Goal: Task Accomplishment & Management: Manage account settings

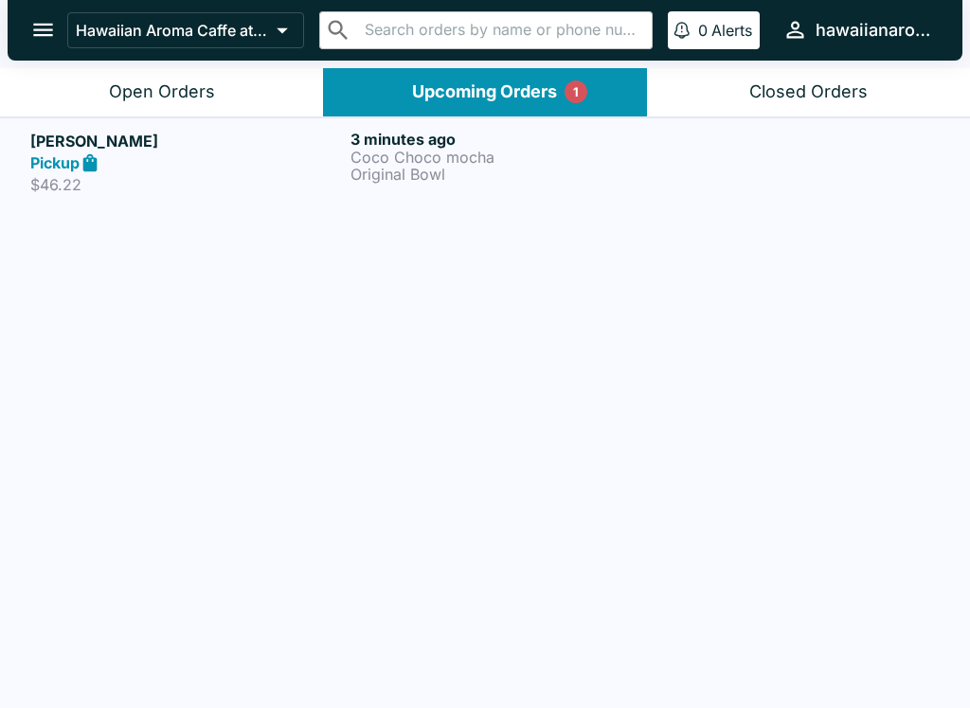
click at [195, 162] on div "Pickup" at bounding box center [186, 163] width 313 height 22
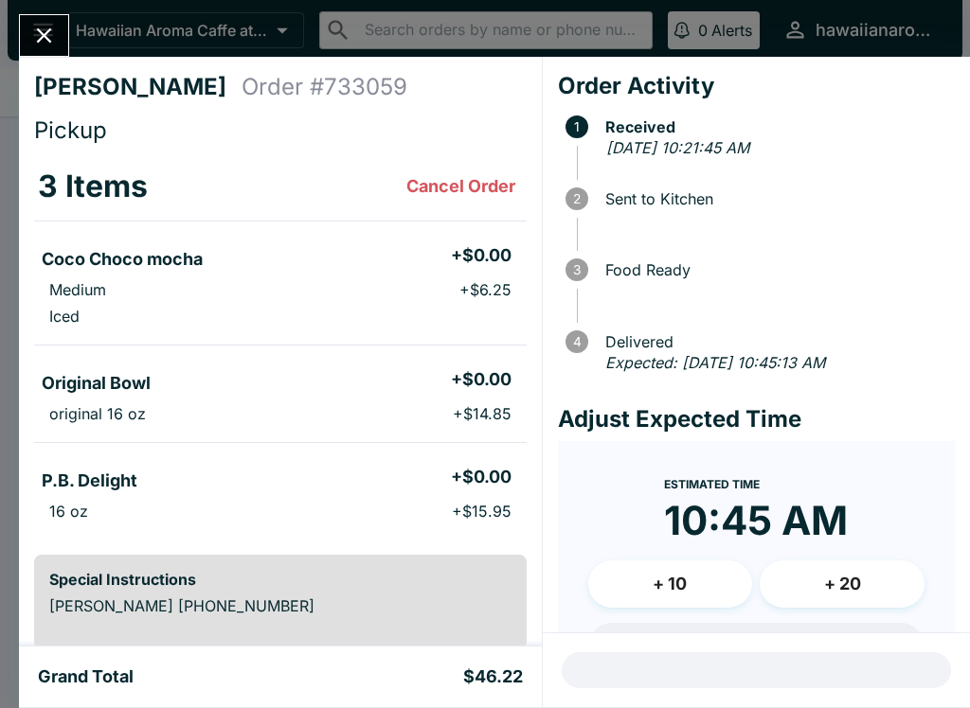
click at [32, 38] on icon "Close" at bounding box center [44, 36] width 26 height 26
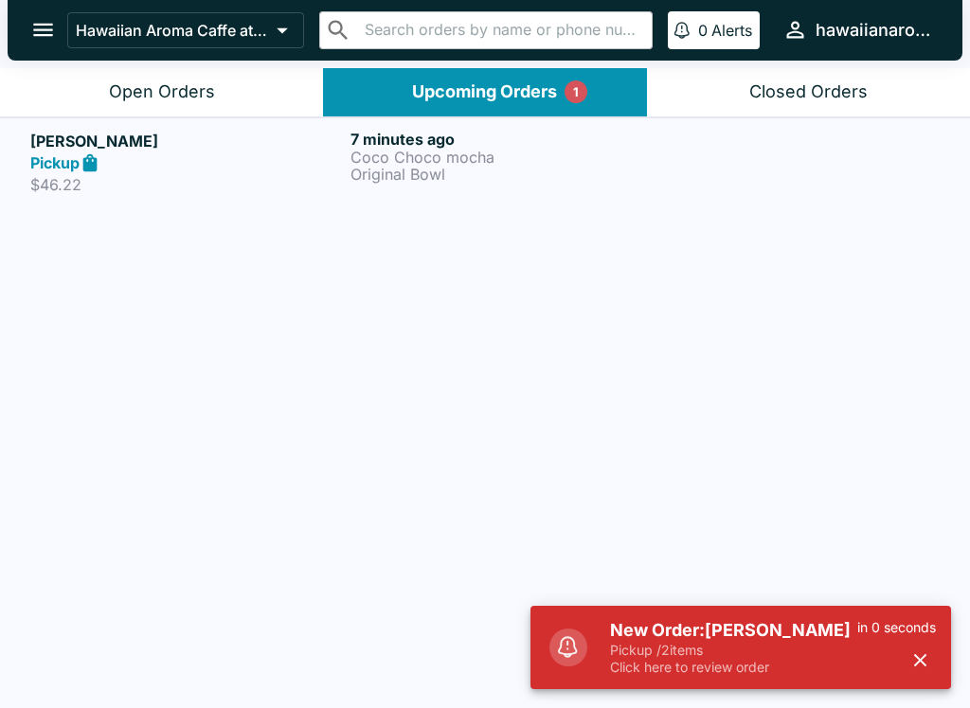
scroll to position [3, 0]
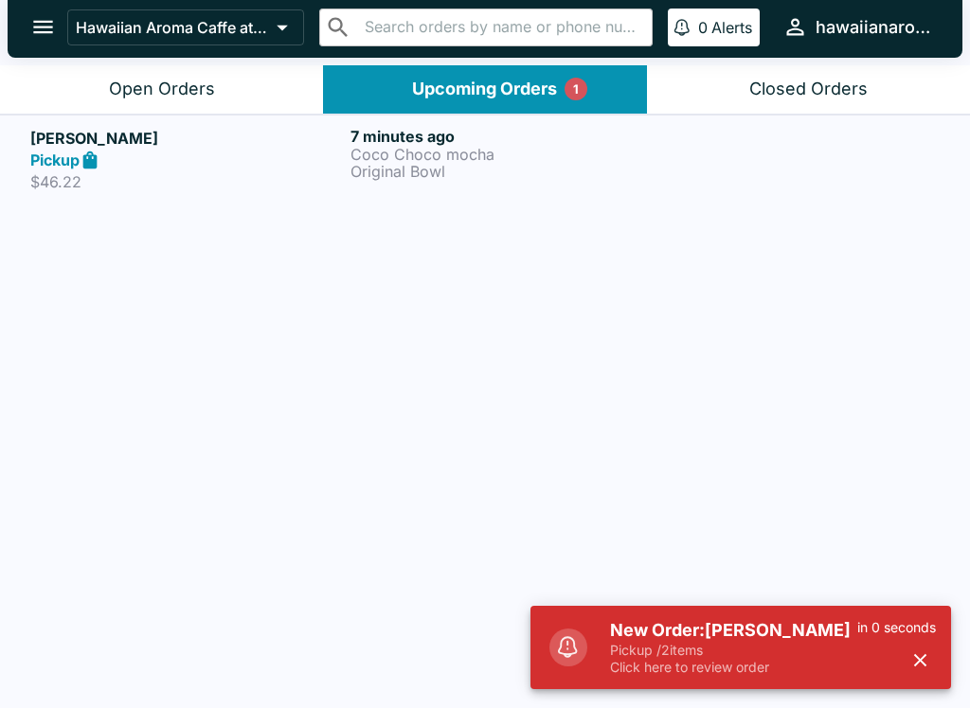
click at [176, 88] on div "Open Orders" at bounding box center [162, 90] width 106 height 22
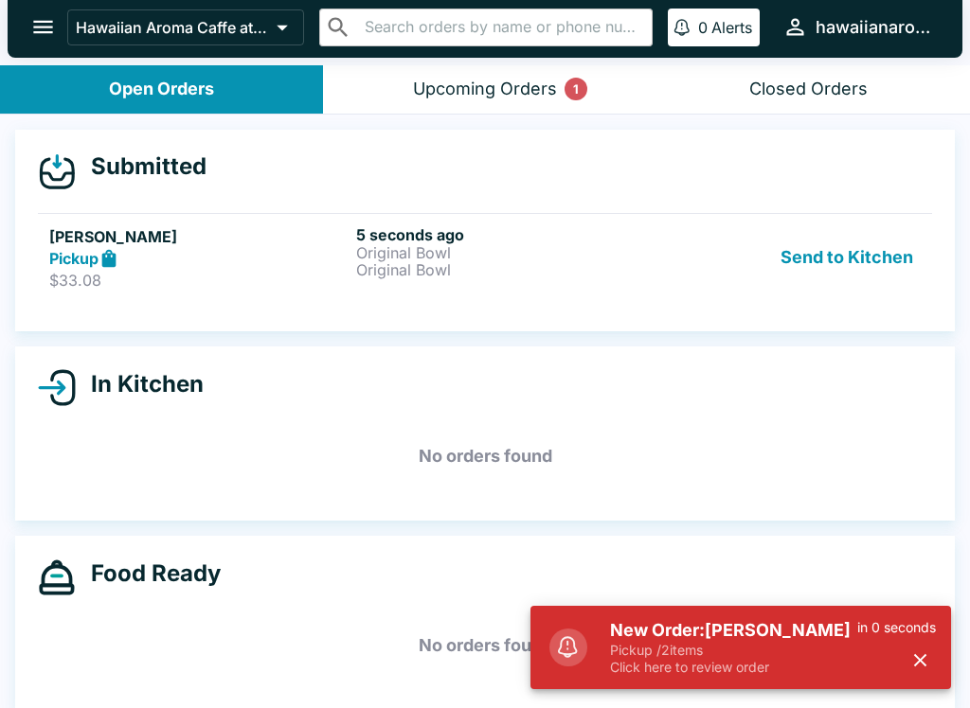
click at [891, 258] on button "Send to Kitchen" at bounding box center [847, 257] width 148 height 65
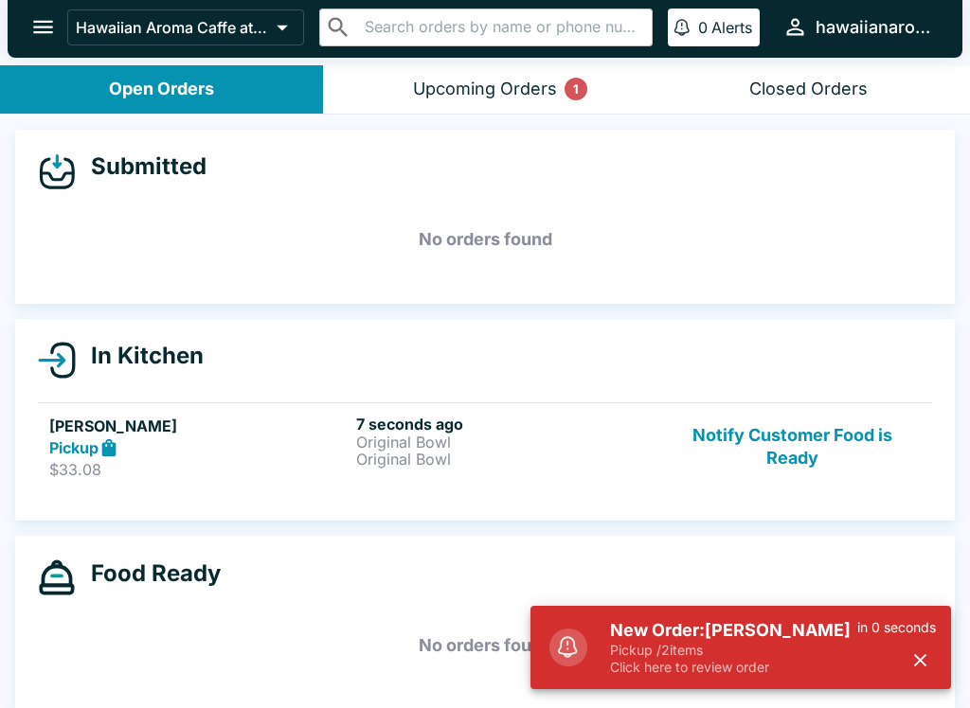
click at [405, 448] on p "Original Bowl" at bounding box center [505, 442] width 299 height 17
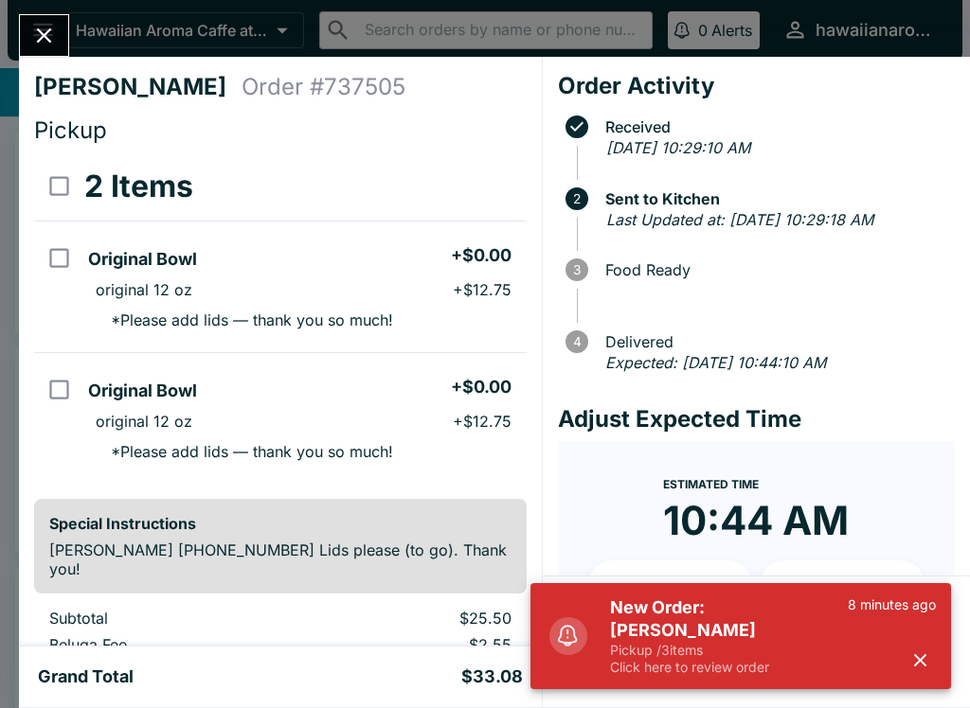
click at [42, 34] on icon "Close" at bounding box center [44, 35] width 15 height 15
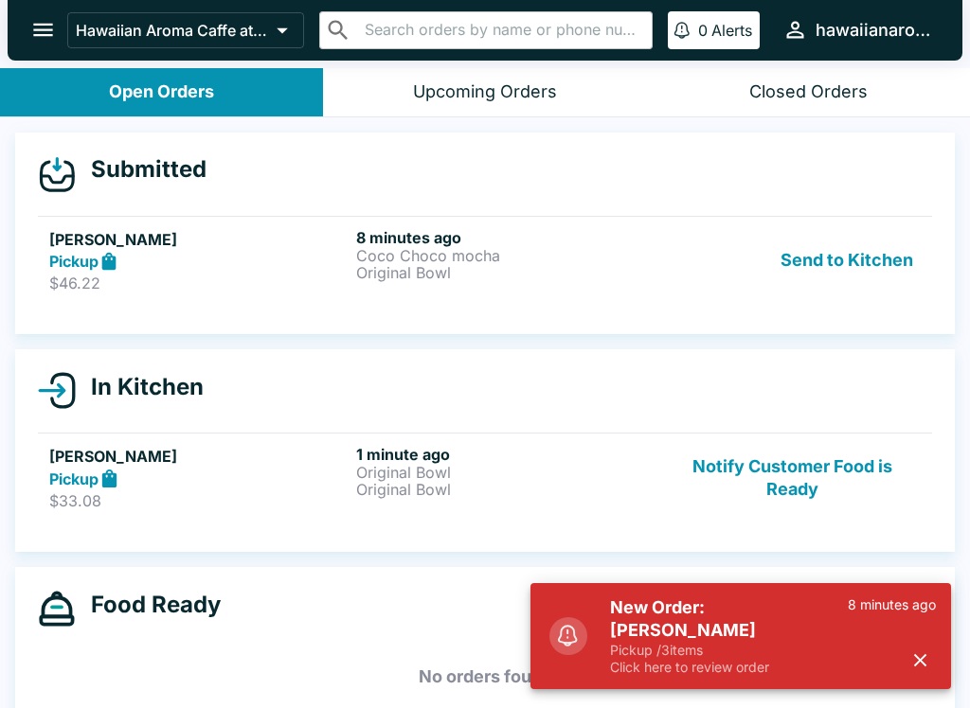
click at [841, 249] on button "Send to Kitchen" at bounding box center [847, 260] width 148 height 65
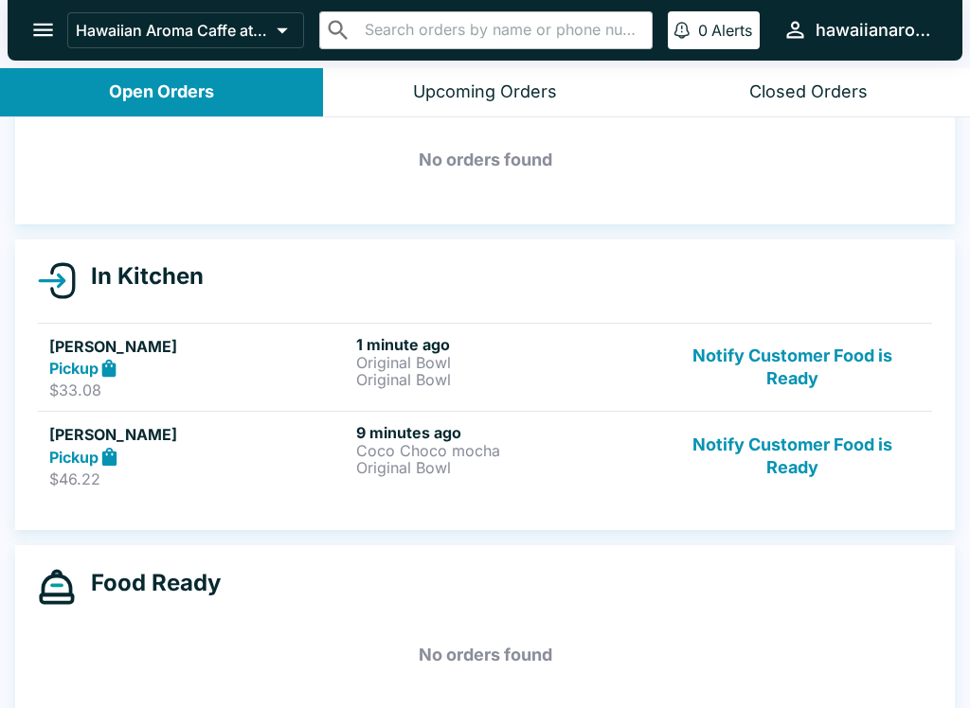
scroll to position [89, 0]
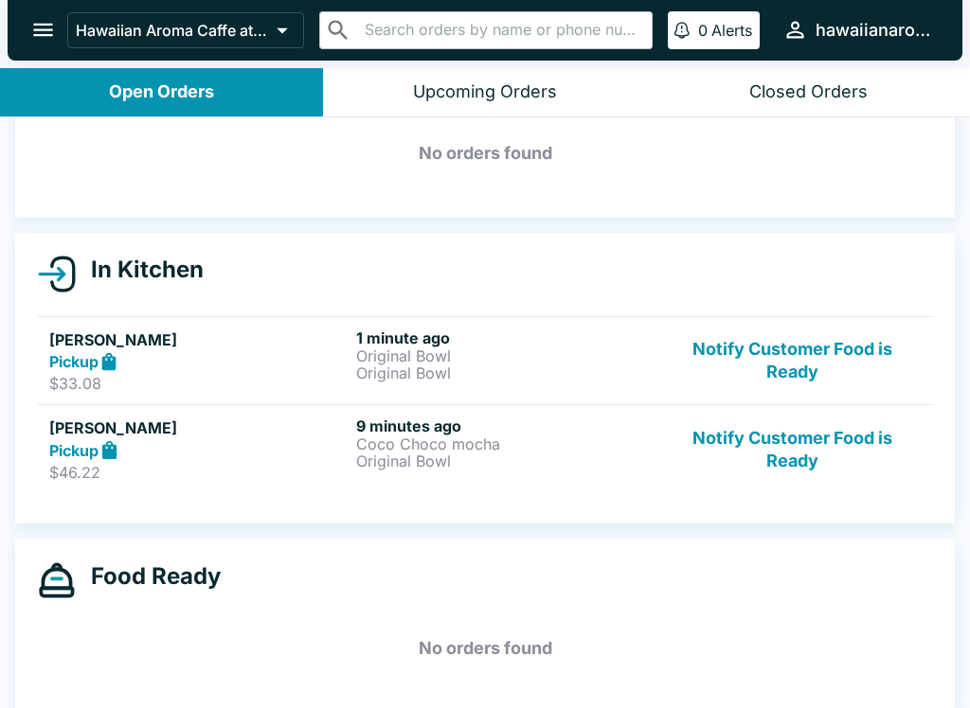
click at [433, 365] on p "Original Bowl" at bounding box center [505, 373] width 299 height 17
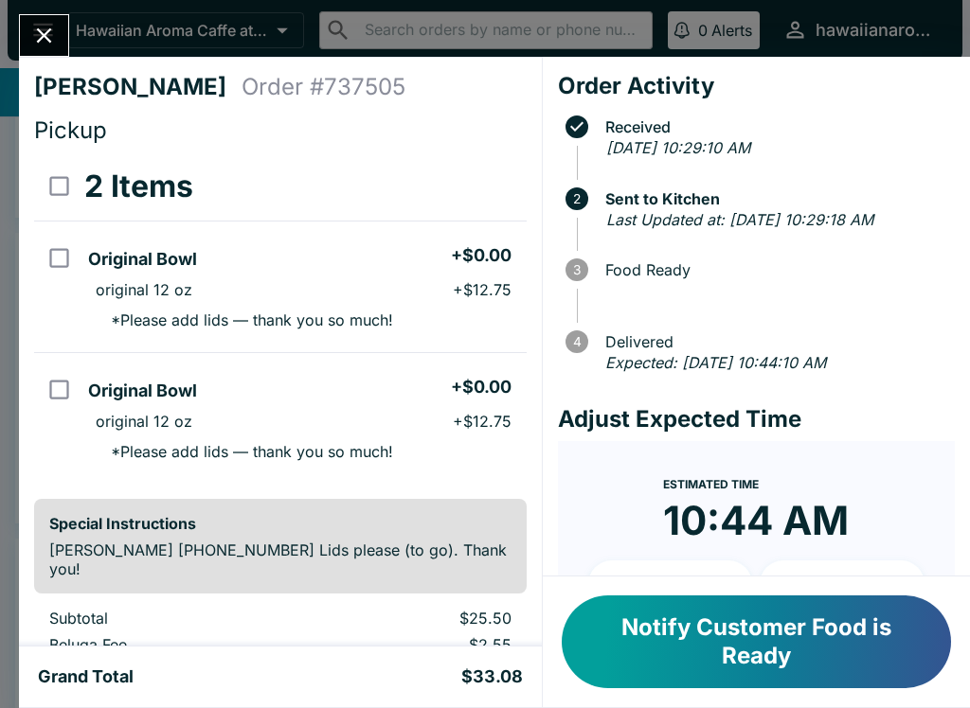
click at [31, 27] on icon "Close" at bounding box center [44, 36] width 26 height 26
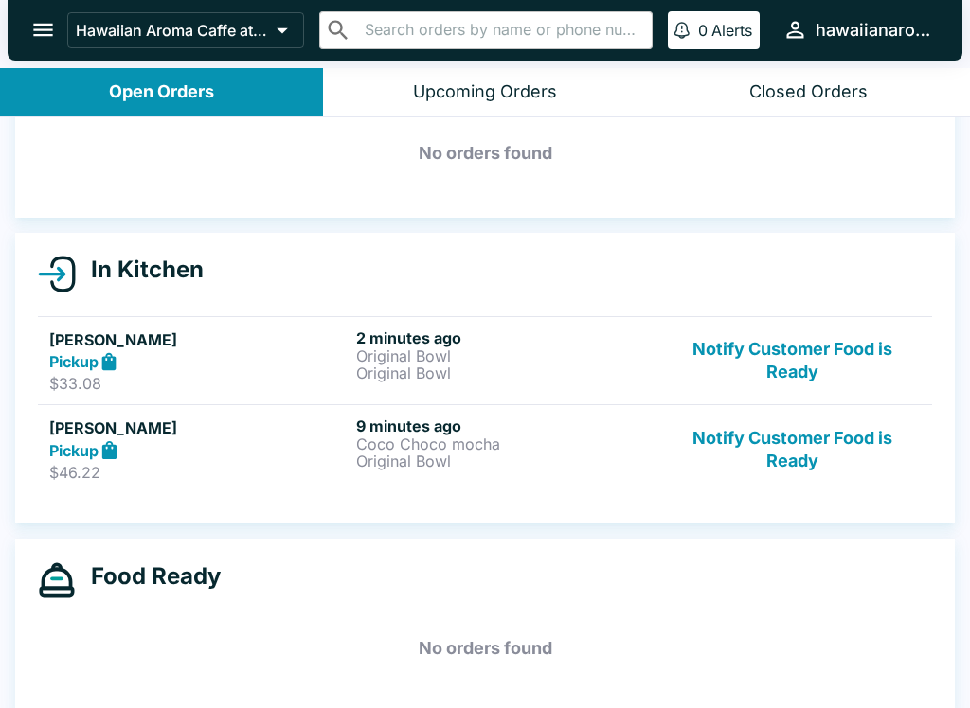
click at [788, 364] on button "Notify Customer Food is Ready" at bounding box center [792, 361] width 257 height 65
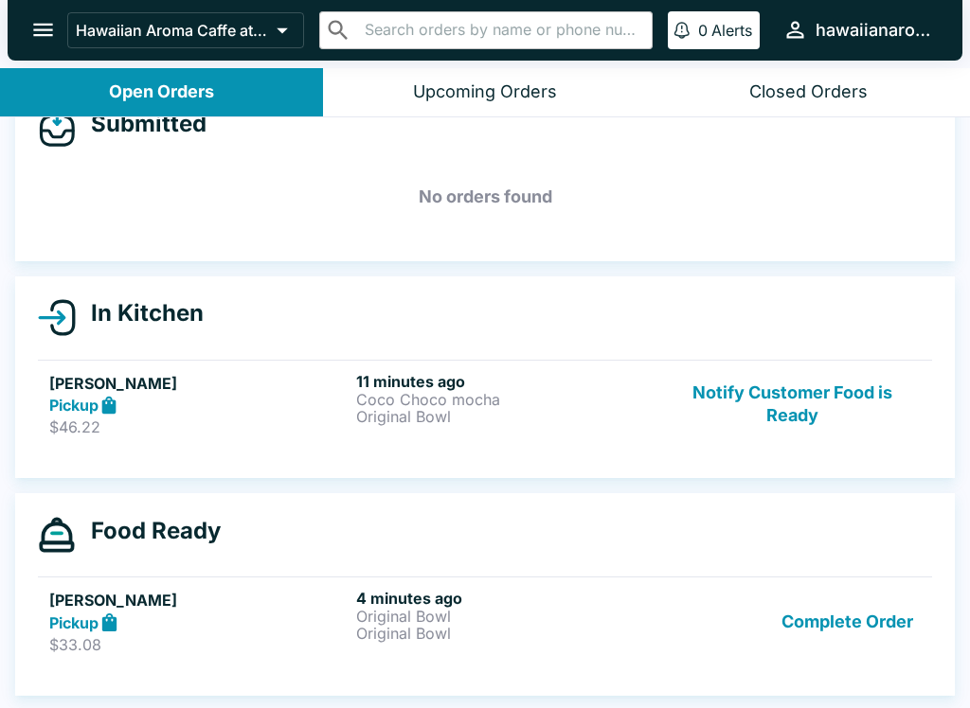
click at [395, 433] on div "11 minutes ago [PERSON_NAME] mocha Original Bowl" at bounding box center [505, 404] width 299 height 65
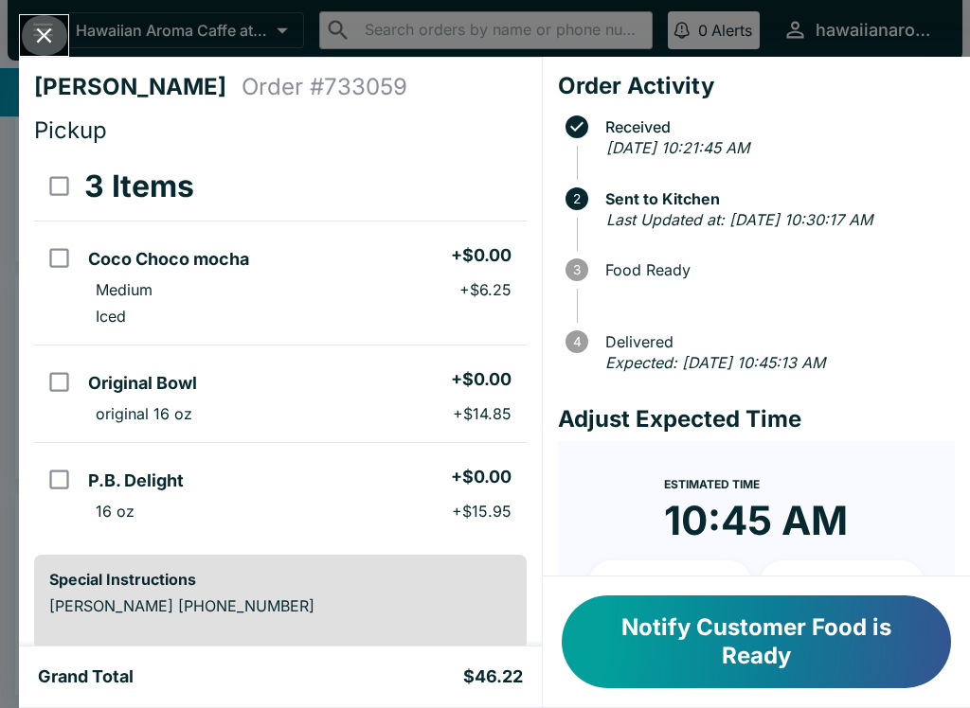
click at [37, 32] on icon "Close" at bounding box center [44, 36] width 26 height 26
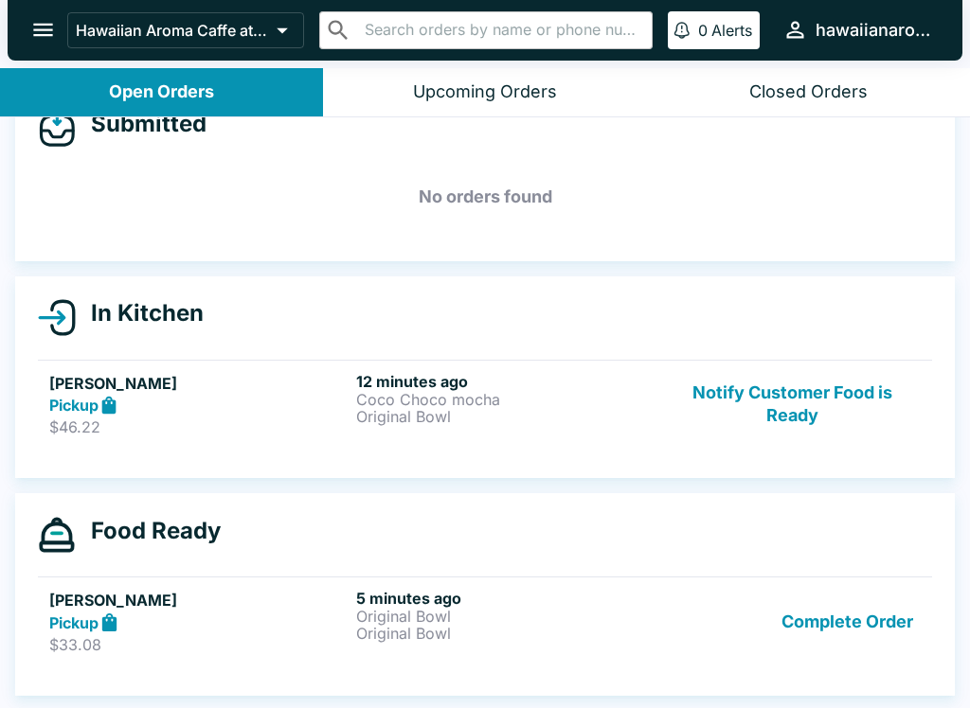
scroll to position [3, 0]
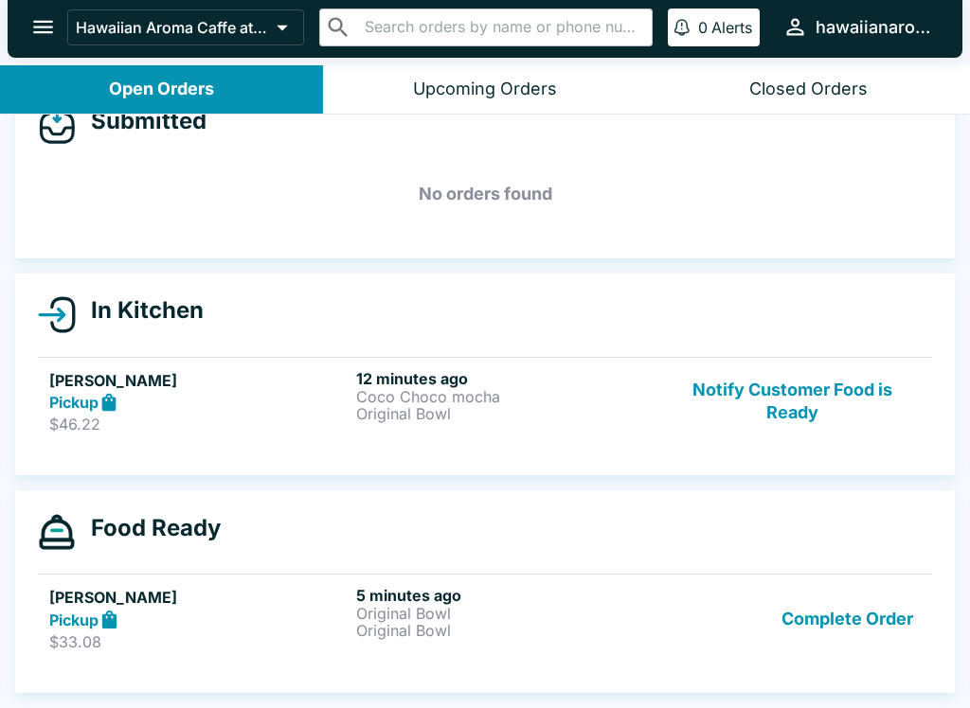
click at [422, 424] on div "12 minutes ago [PERSON_NAME] mocha Original Bowl" at bounding box center [505, 401] width 299 height 65
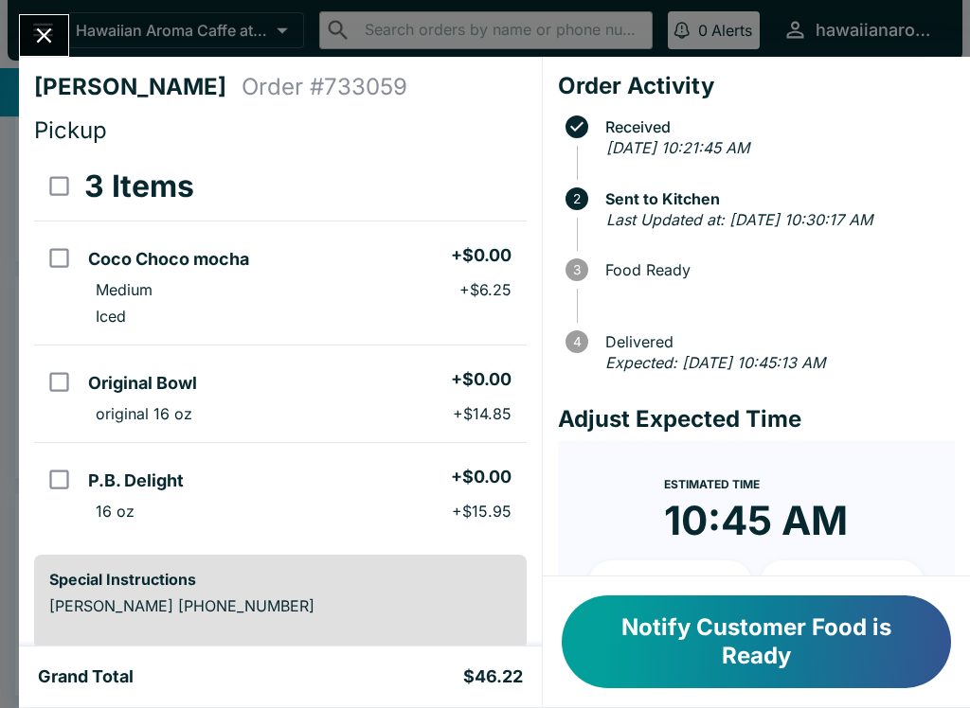
click at [39, 37] on icon "Close" at bounding box center [44, 36] width 26 height 26
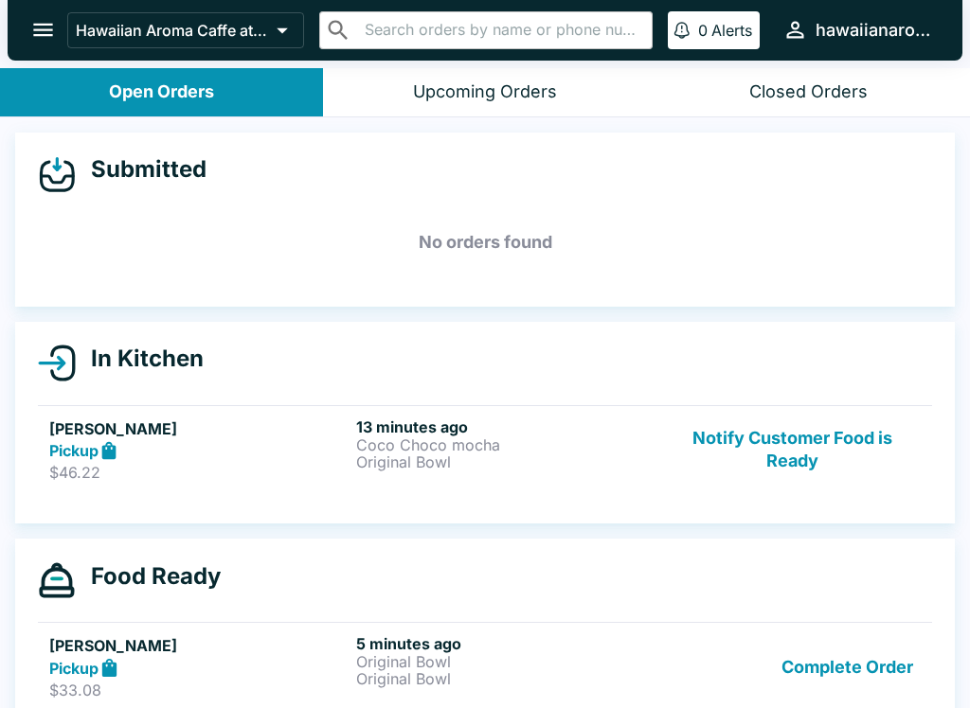
click at [757, 438] on button "Notify Customer Food is Ready" at bounding box center [792, 450] width 257 height 65
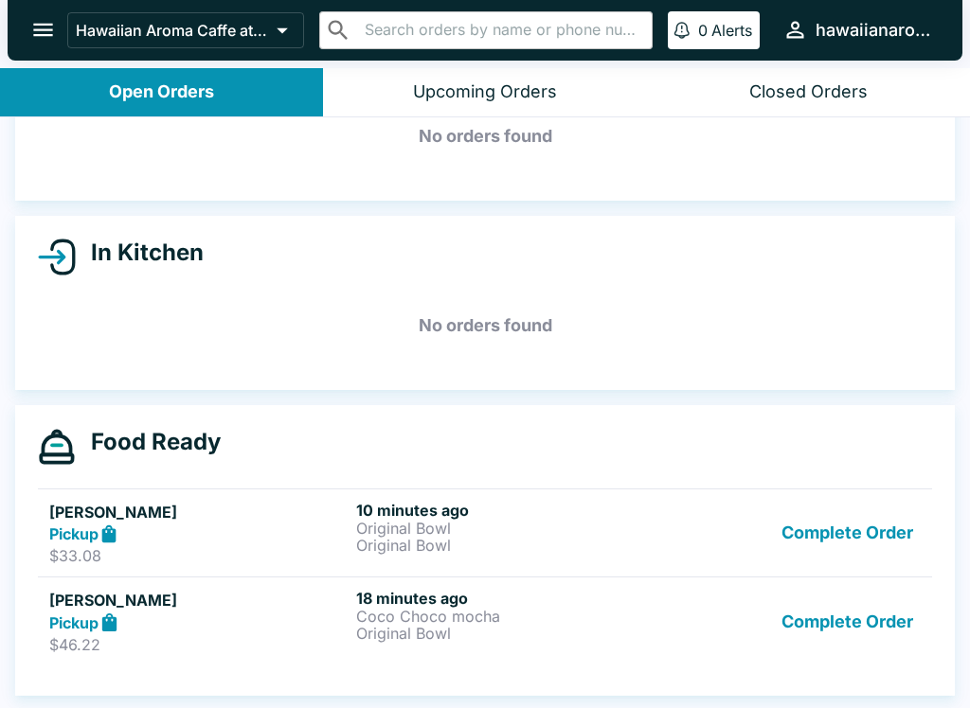
click at [866, 630] on button "Complete Order" at bounding box center [847, 621] width 147 height 65
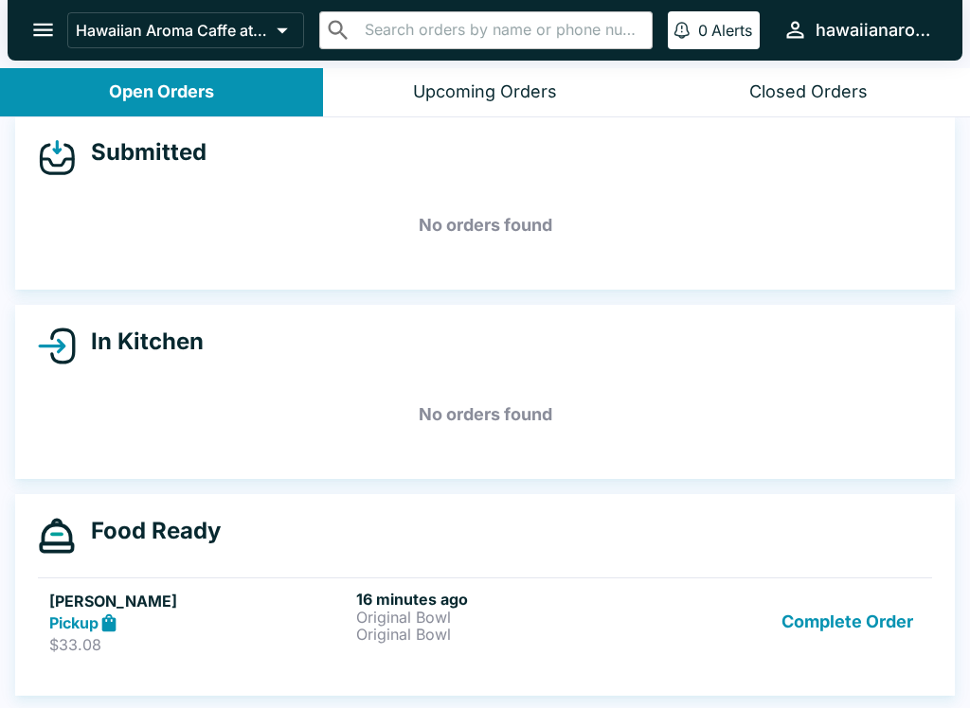
scroll to position [17, 0]
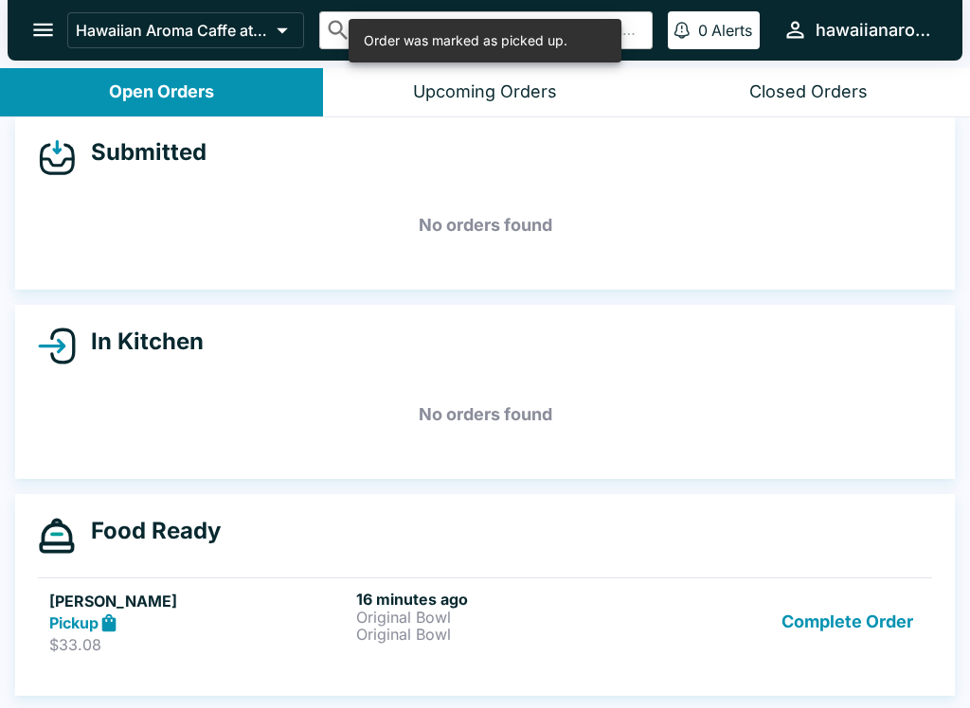
click at [837, 649] on button "Complete Order" at bounding box center [847, 622] width 147 height 65
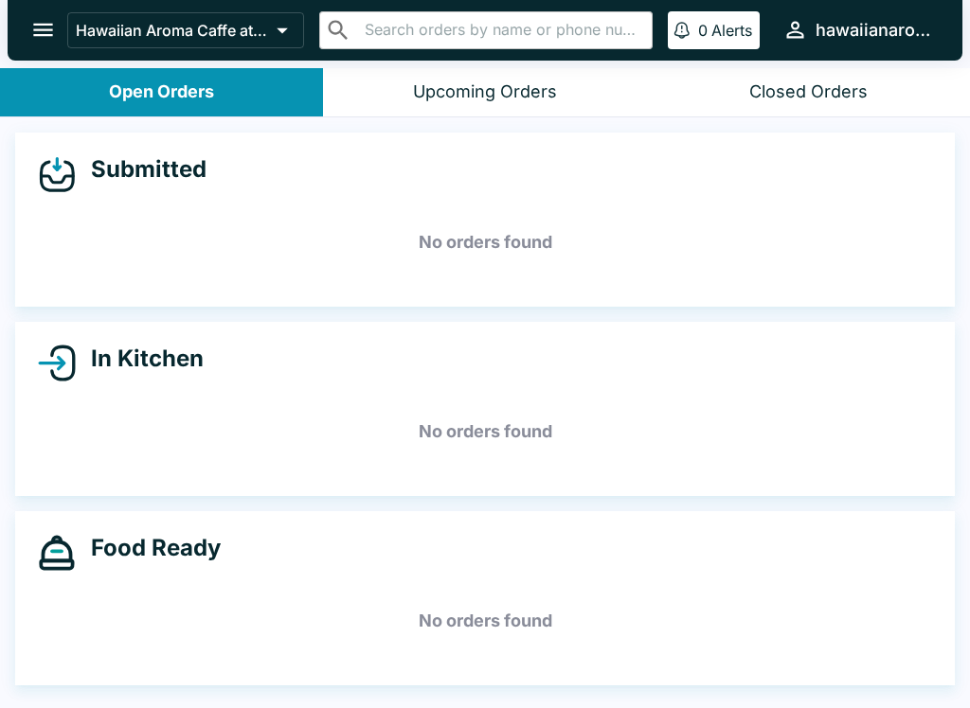
click at [39, 38] on icon "open drawer" at bounding box center [43, 30] width 26 height 26
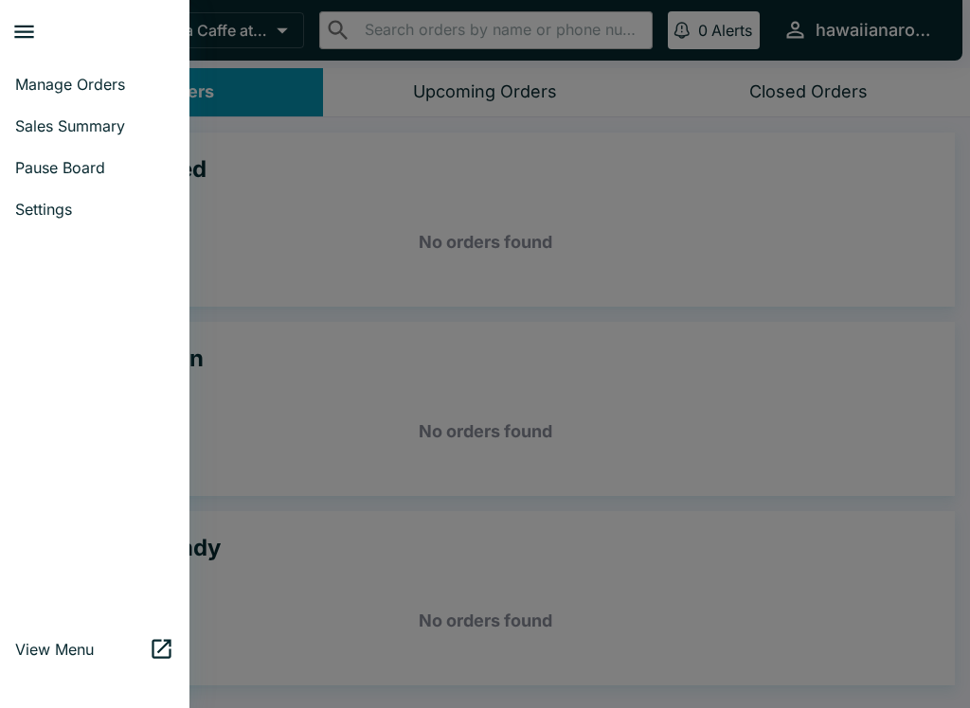
click at [32, 135] on link "Sales Summary" at bounding box center [94, 126] width 189 height 42
select select "03:00"
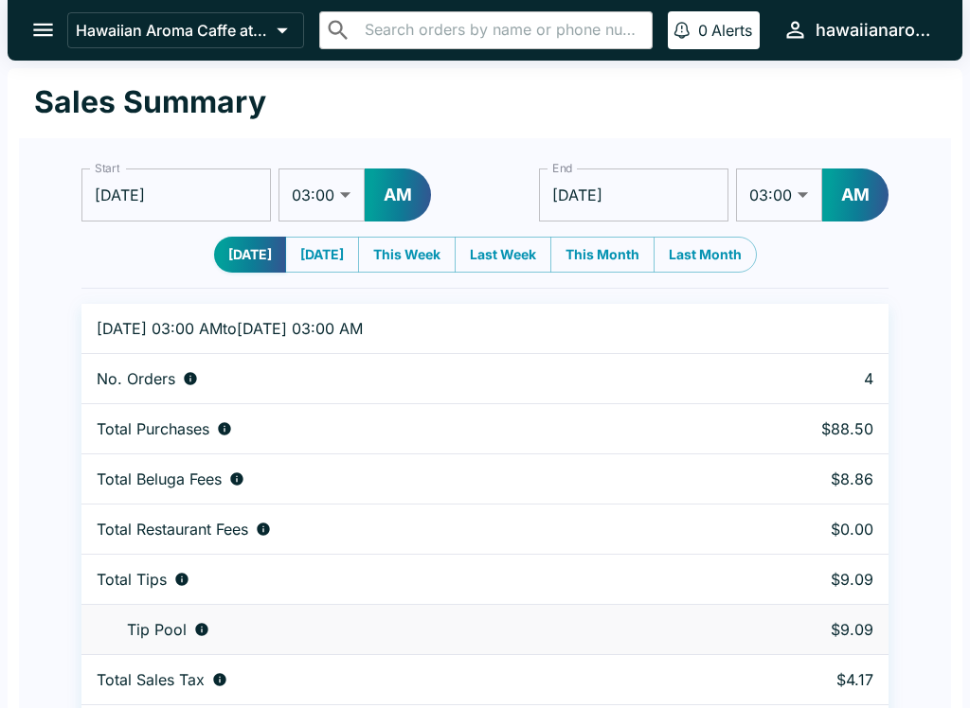
click at [45, 30] on icon "open drawer" at bounding box center [43, 30] width 20 height 13
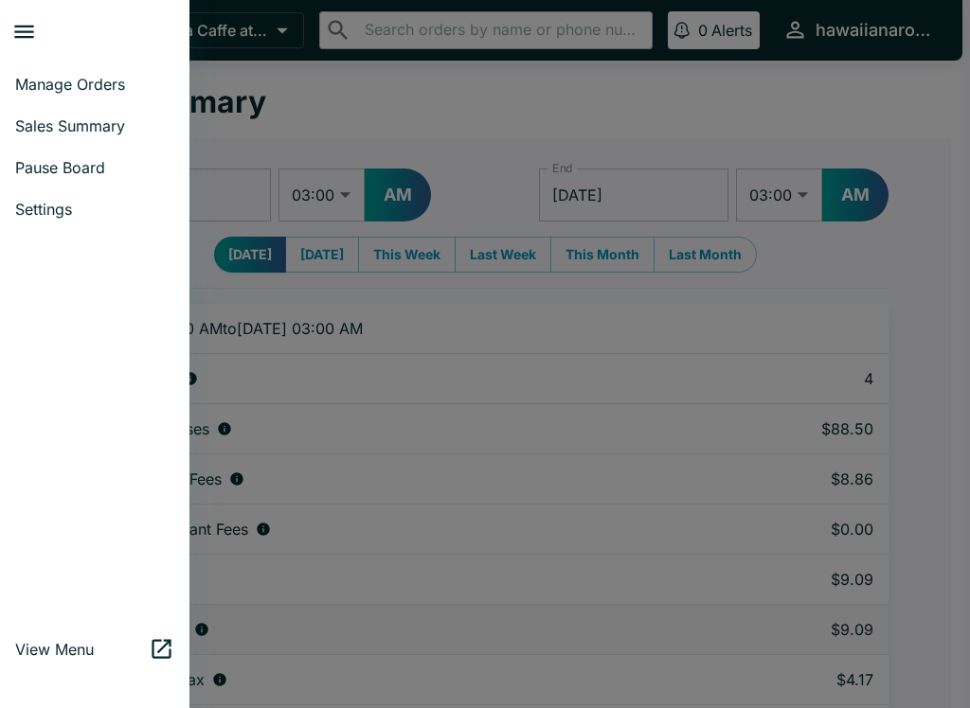
click at [29, 80] on span "Manage Orders" at bounding box center [94, 84] width 159 height 19
